Goal: Task Accomplishment & Management: Use online tool/utility

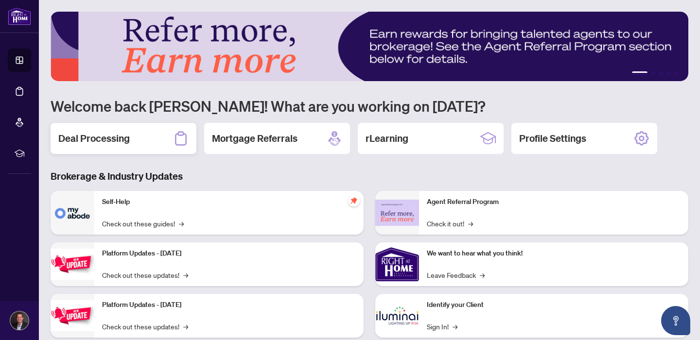
click at [147, 150] on div "Deal Processing" at bounding box center [124, 138] width 146 height 31
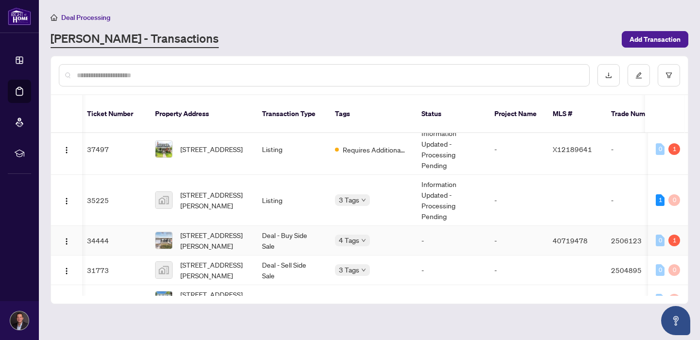
scroll to position [143, 3]
